Goal: Task Accomplishment & Management: Manage account settings

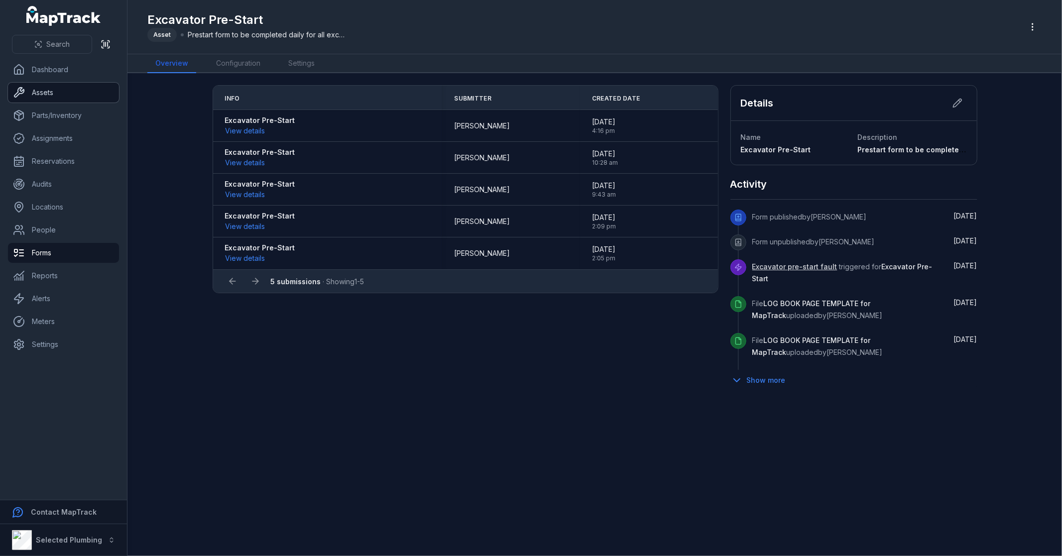
click at [65, 95] on link "Assets" at bounding box center [63, 93] width 111 height 20
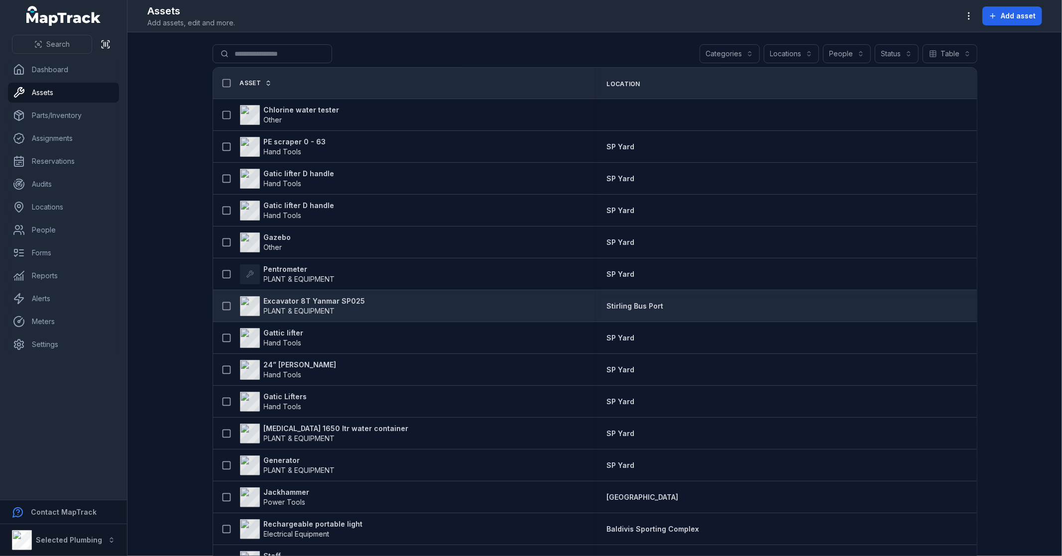
click at [321, 303] on strong "Excavator 8T Yanmar SP025" at bounding box center [315, 301] width 102 height 10
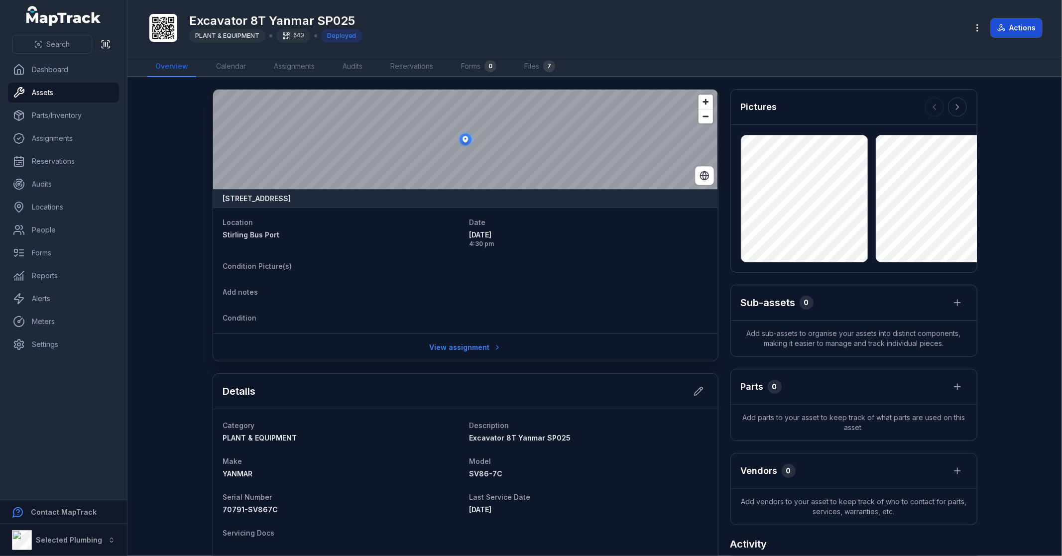
click at [1003, 26] on icon at bounding box center [1001, 28] width 8 height 8
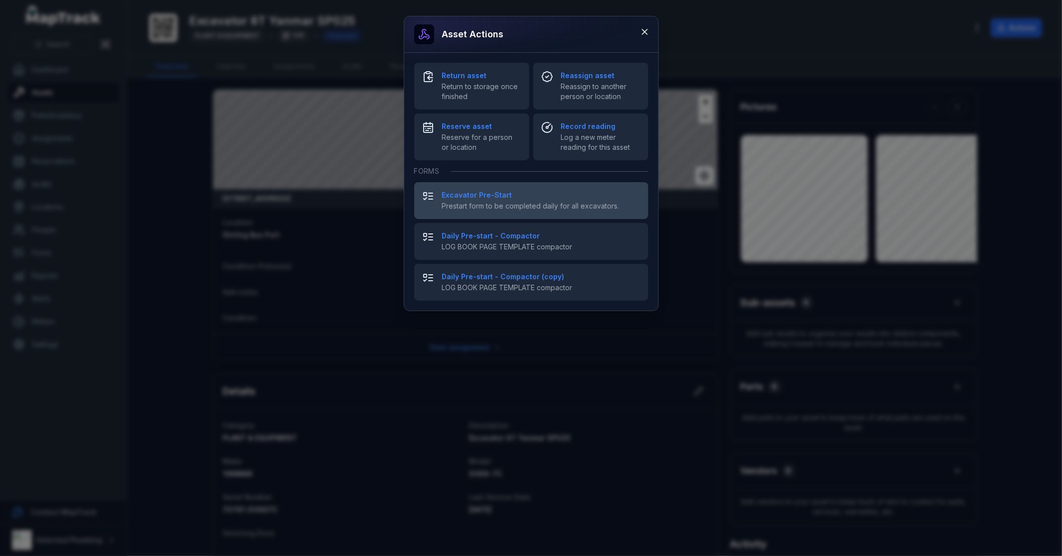
click at [454, 203] on span "Prestart form to be completed daily for all excavators." at bounding box center [541, 206] width 198 height 10
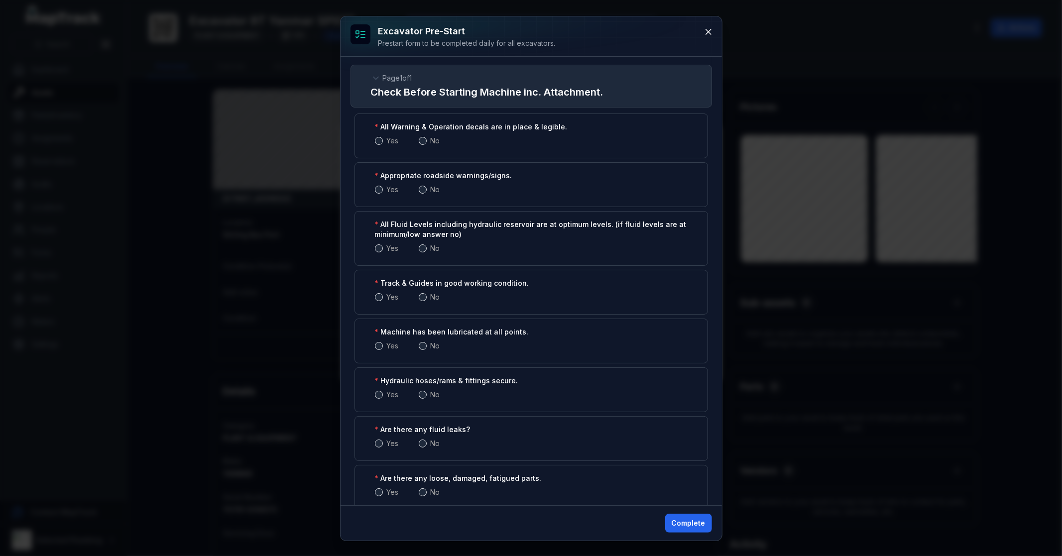
click at [375, 141] on span at bounding box center [379, 141] width 8 height 8
click at [423, 141] on span at bounding box center [423, 141] width 8 height 8
click at [379, 140] on span at bounding box center [379, 141] width 8 height 8
click at [380, 192] on span at bounding box center [379, 190] width 8 height 8
click at [424, 139] on span at bounding box center [423, 141] width 8 height 8
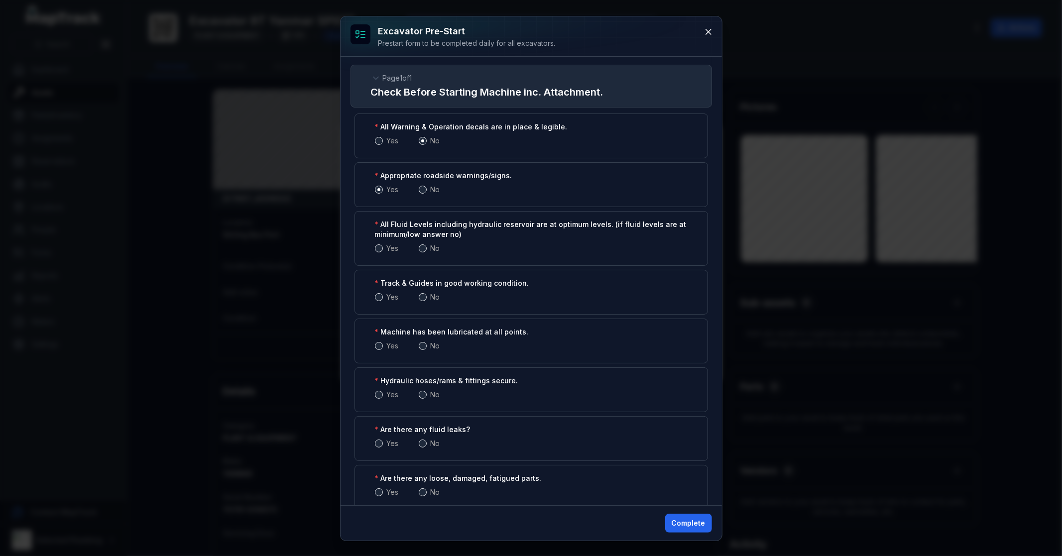
click at [423, 189] on span at bounding box center [423, 190] width 8 height 8
click at [422, 251] on span at bounding box center [423, 248] width 8 height 8
click at [422, 297] on span at bounding box center [423, 297] width 8 height 8
click at [422, 349] on span at bounding box center [423, 346] width 8 height 8
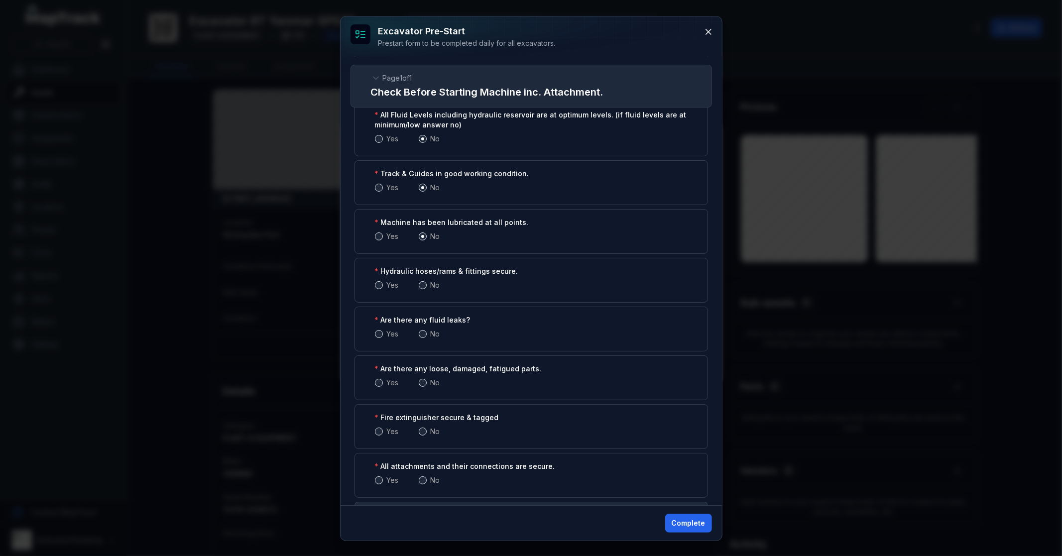
scroll to position [111, 0]
click at [422, 284] on span at bounding box center [423, 284] width 8 height 8
click at [421, 334] on span at bounding box center [423, 333] width 8 height 8
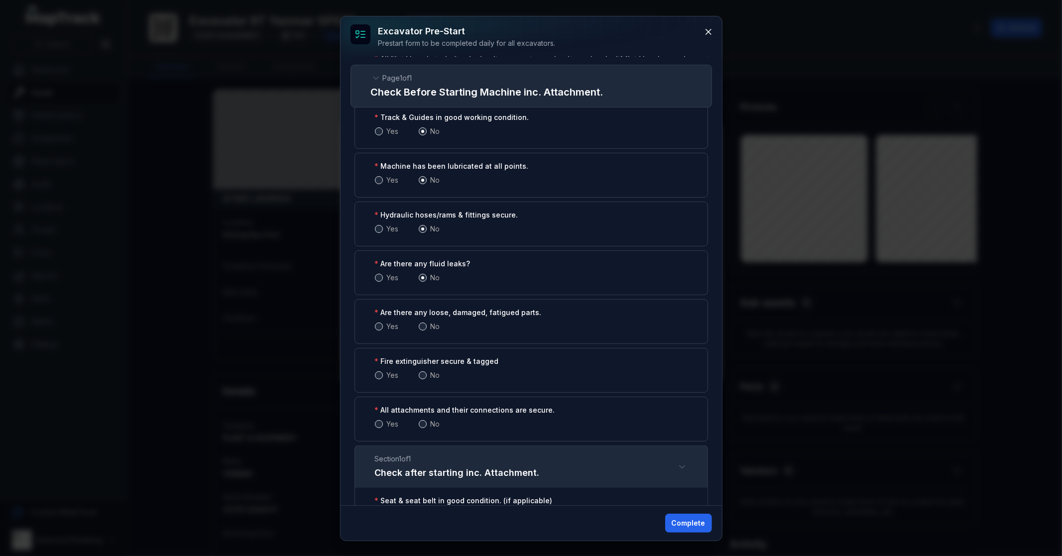
click at [423, 325] on span at bounding box center [423, 327] width 8 height 8
click at [379, 330] on span at bounding box center [379, 327] width 8 height 8
click at [422, 375] on span at bounding box center [423, 375] width 8 height 8
click at [424, 426] on span at bounding box center [423, 424] width 8 height 8
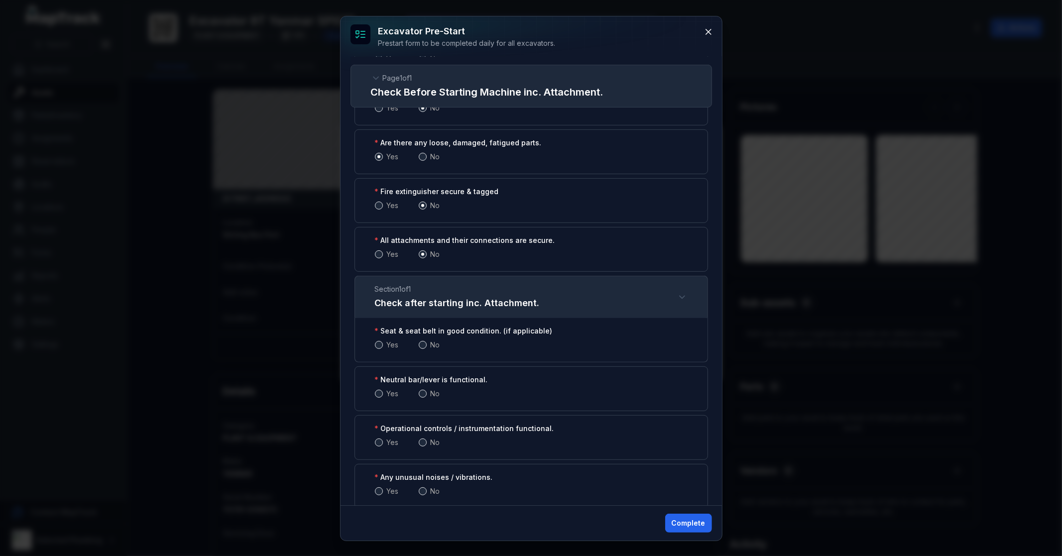
scroll to position [387, 0]
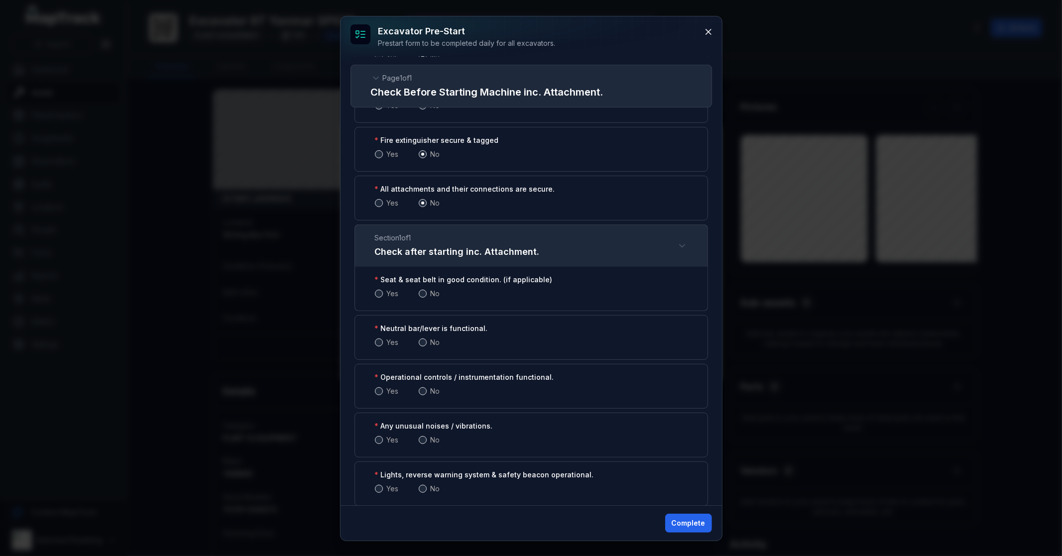
click at [424, 291] on span at bounding box center [423, 294] width 8 height 8
click at [422, 341] on span at bounding box center [423, 343] width 8 height 8
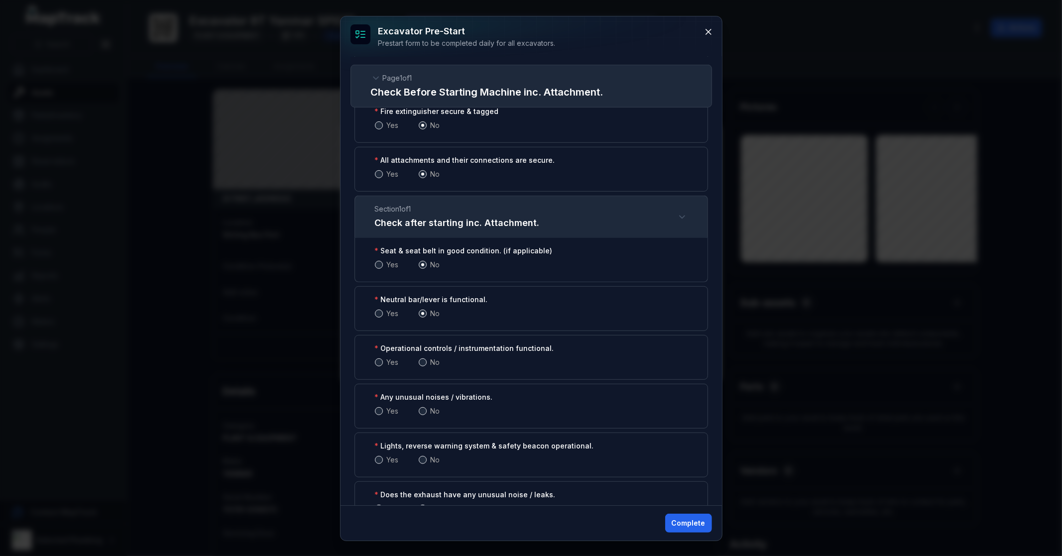
scroll to position [442, 0]
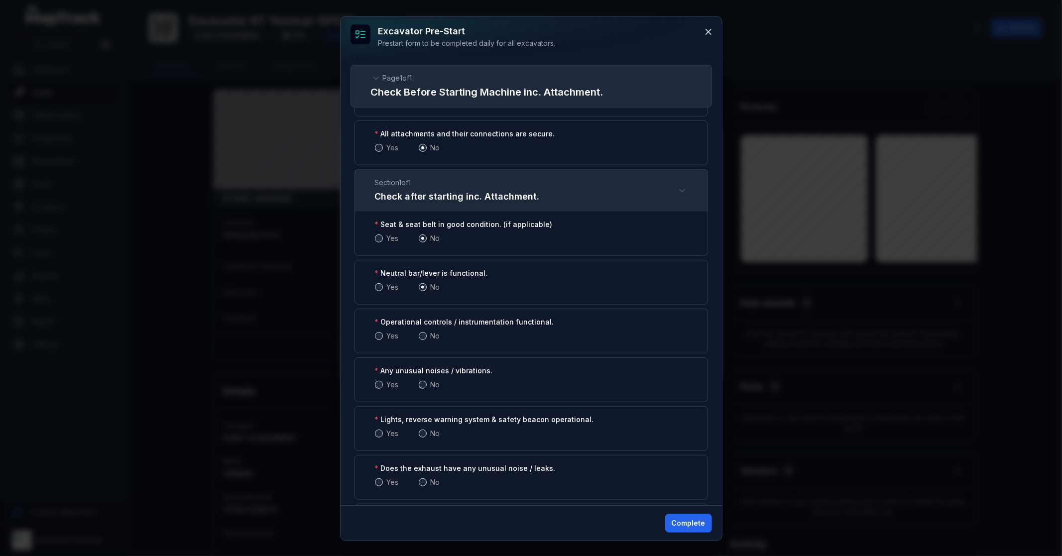
click at [420, 336] on span at bounding box center [423, 336] width 8 height 8
click at [425, 384] on span at bounding box center [423, 385] width 8 height 8
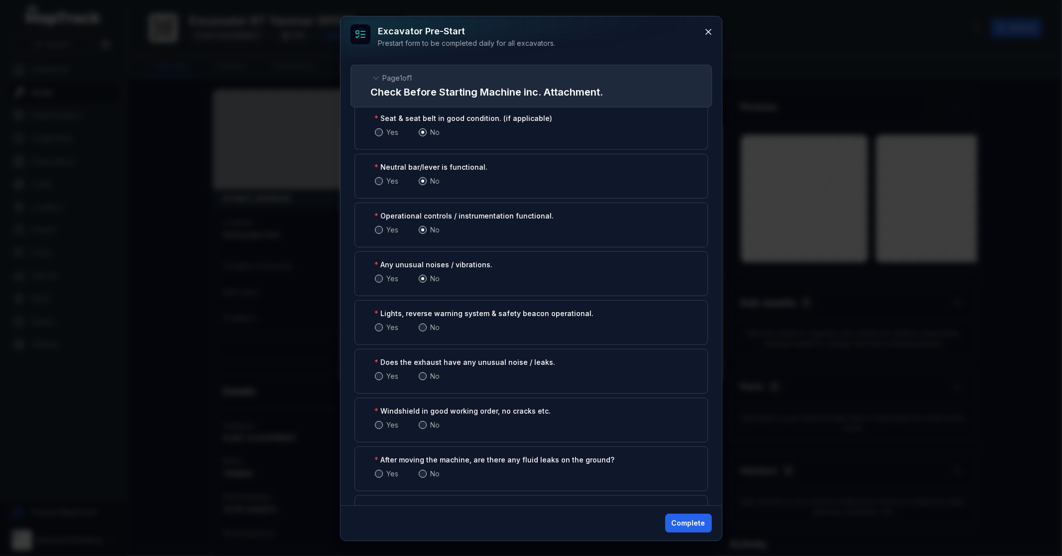
scroll to position [671, 0]
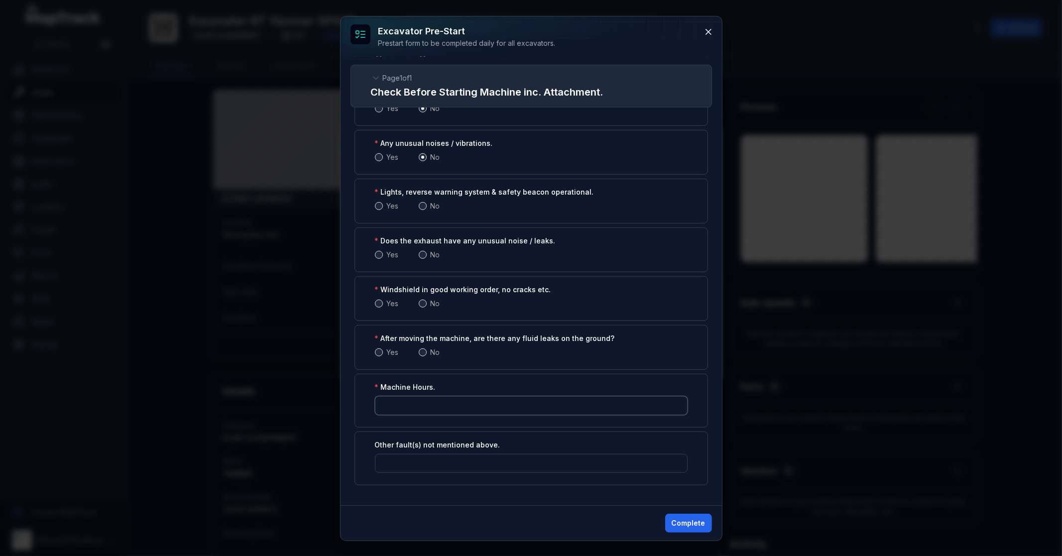
click at [428, 403] on input ":r1kp:-form-item-label" at bounding box center [531, 405] width 313 height 19
click at [712, 34] on icon at bounding box center [708, 32] width 10 height 10
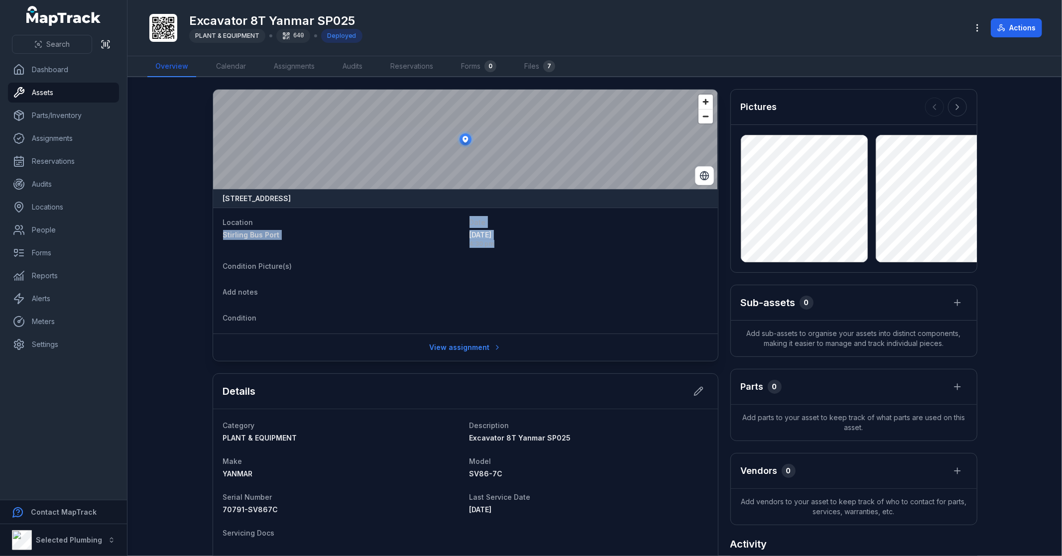
drag, startPoint x: 539, startPoint y: 239, endPoint x: 213, endPoint y: 235, distance: 326.1
click at [213, 235] on div "Location [GEOGRAPHIC_DATA] Bus Port Date [DATE] 4:30 pm Condition Picture(s) Ad…" at bounding box center [465, 271] width 505 height 126
click at [431, 275] on dl "Location [GEOGRAPHIC_DATA] Bus Port Date [DATE] 4:30 pm Condition Picture(s) Ad…" at bounding box center [465, 271] width 485 height 110
click at [67, 243] on link "Forms" at bounding box center [63, 253] width 111 height 20
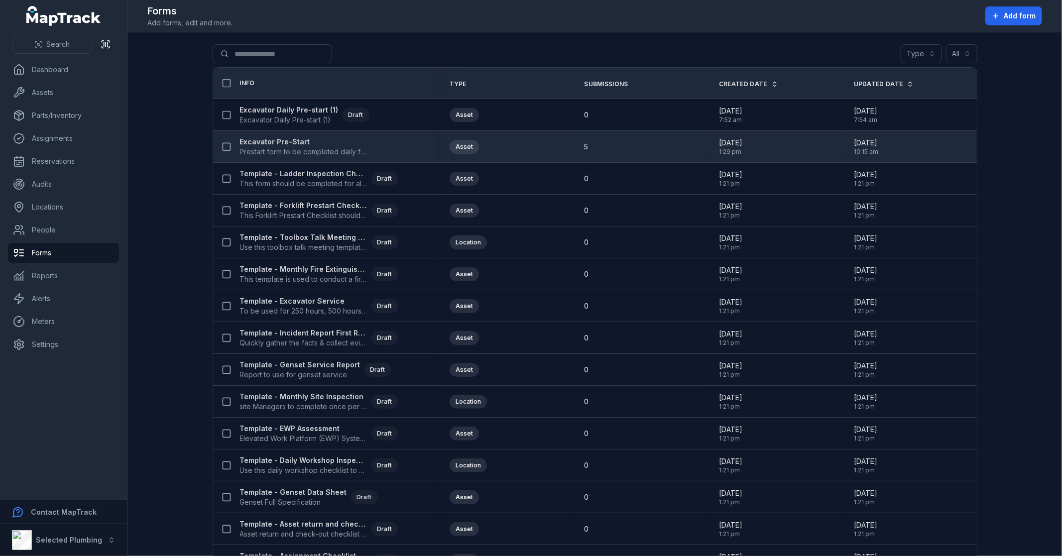
click at [279, 142] on strong "Excavator Pre-Start" at bounding box center [303, 142] width 127 height 10
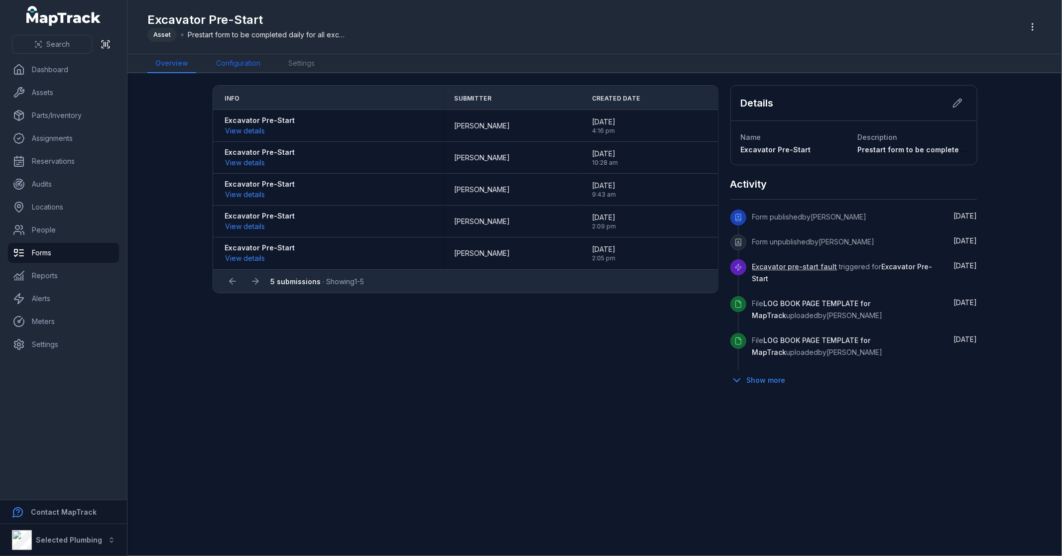
click at [259, 58] on link "Configuration" at bounding box center [238, 63] width 60 height 19
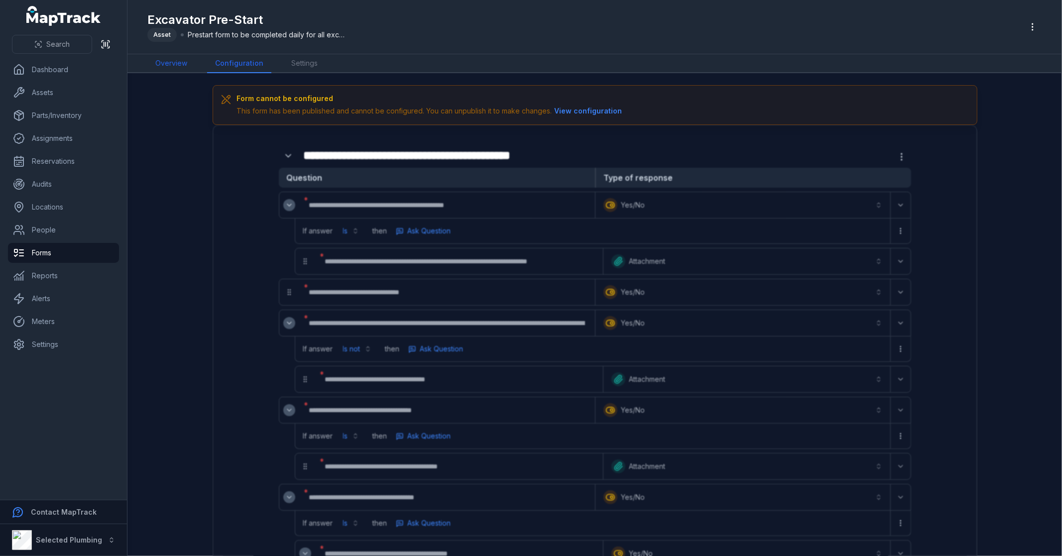
click at [183, 60] on link "Overview" at bounding box center [171, 63] width 48 height 19
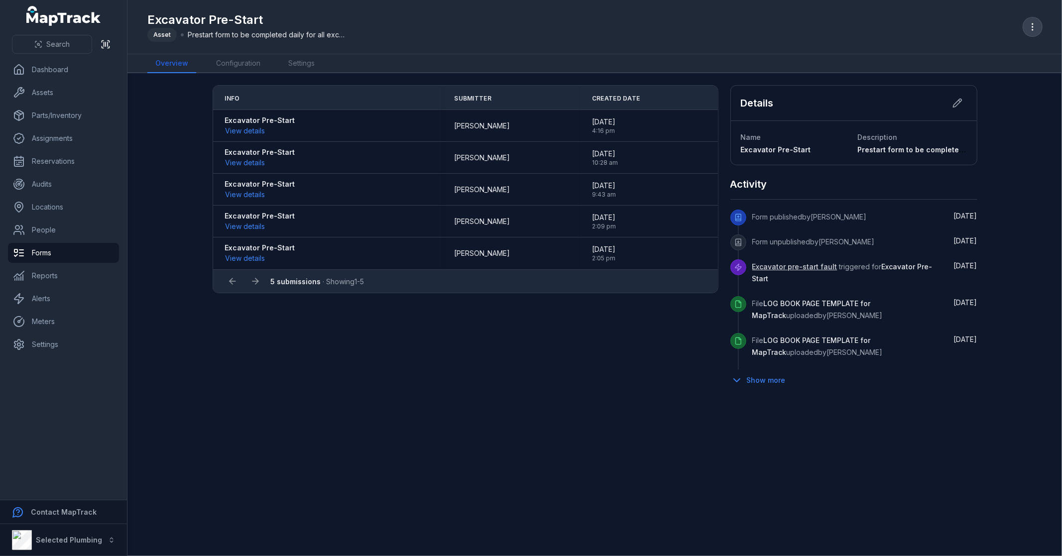
click at [1031, 26] on icon "button" at bounding box center [1033, 27] width 10 height 10
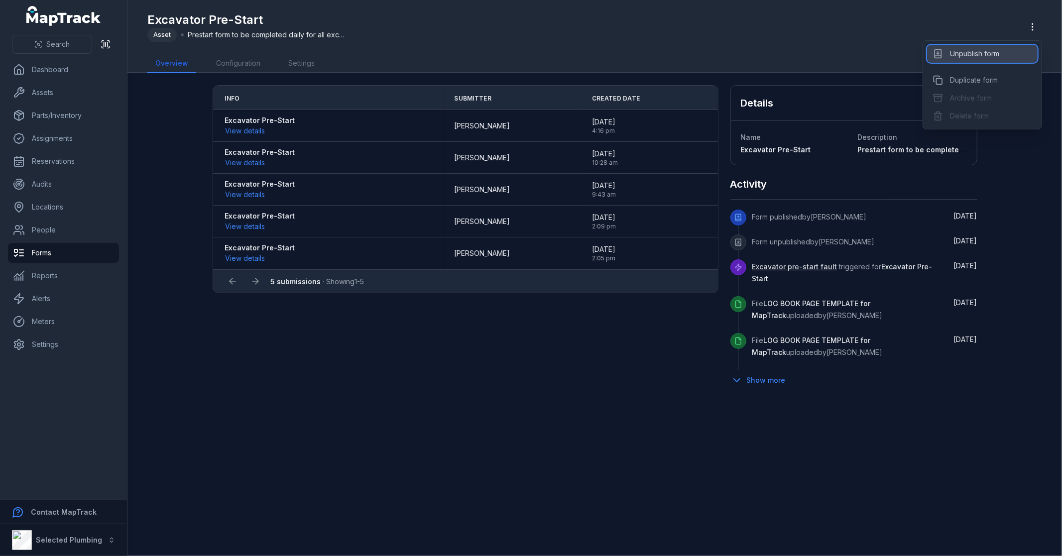
click at [986, 50] on div "Unpublish form" at bounding box center [982, 54] width 111 height 18
